Goal: Book appointment/travel/reservation

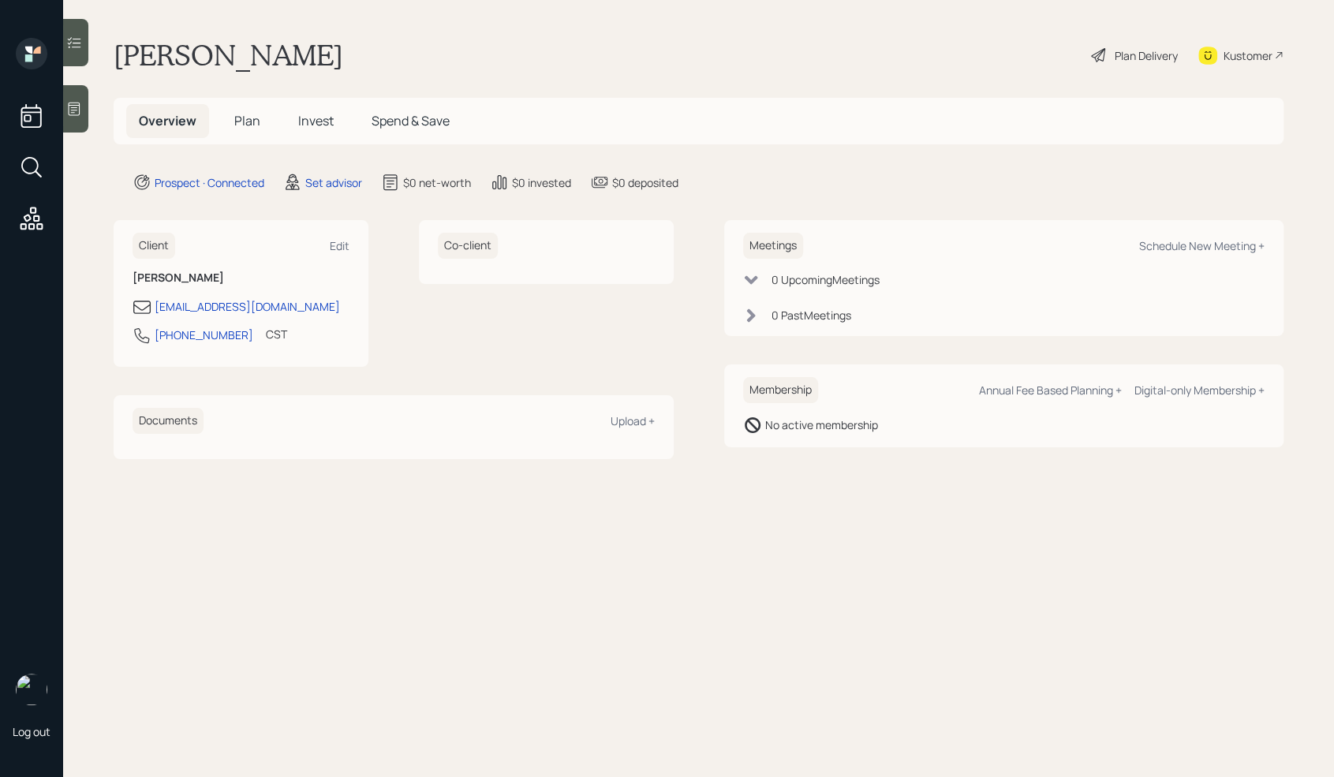
click at [1173, 257] on div "Meetings Schedule New Meeting +" at bounding box center [1004, 246] width 522 height 26
click at [1173, 252] on div "Schedule New Meeting +" at bounding box center [1201, 245] width 125 height 15
select select "round-[PERSON_NAME]"
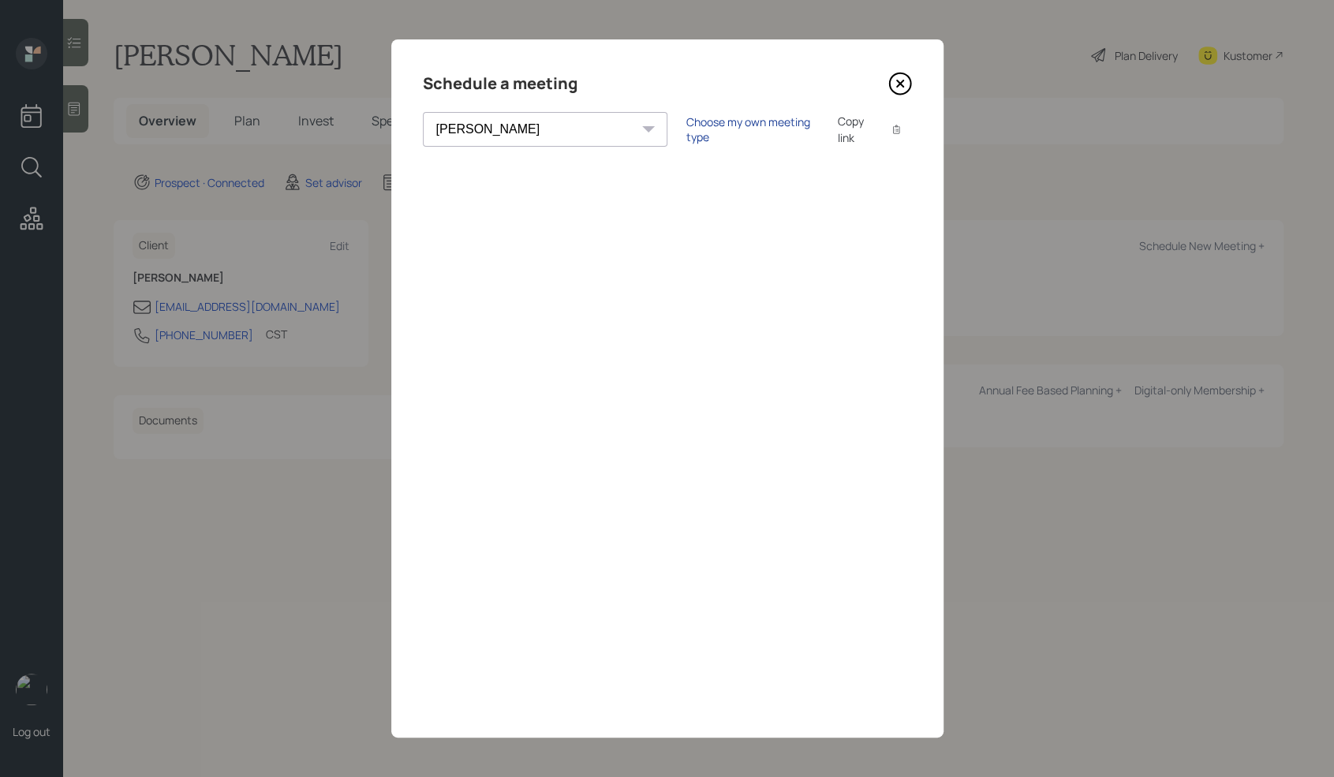
click at [686, 127] on div "Choose my own meeting type" at bounding box center [752, 129] width 132 height 30
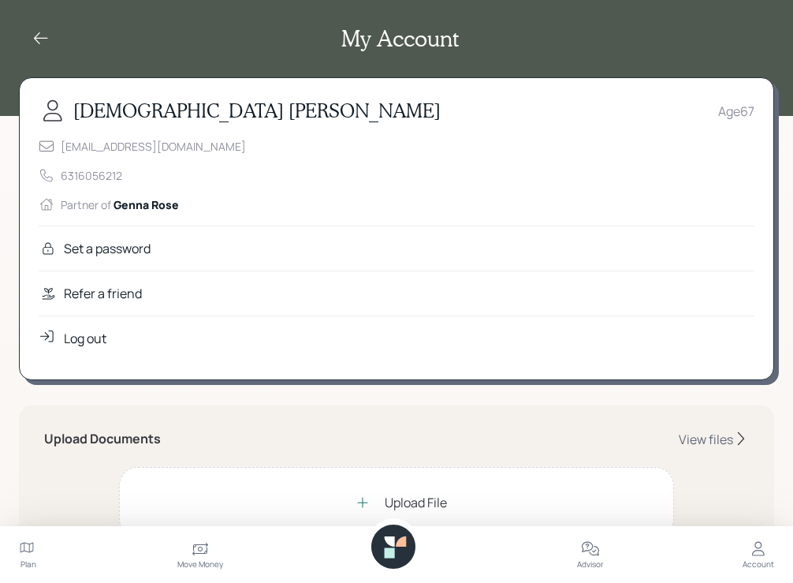
scroll to position [560, 0]
